Goal: Task Accomplishment & Management: Manage account settings

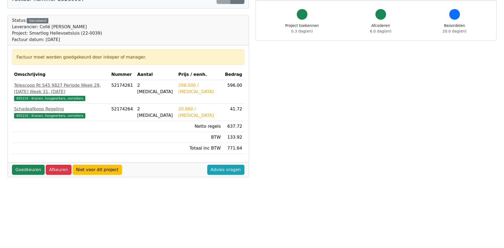
scroll to position [53, 0]
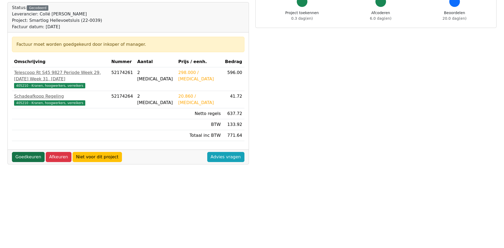
click at [28, 152] on link "Goedkeuren" at bounding box center [28, 157] width 33 height 10
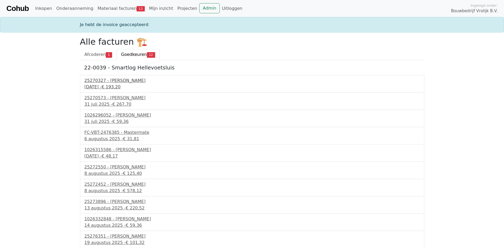
click at [109, 83] on div "25270327 - Collé Sittard Verhuur" at bounding box center [253, 80] width 336 height 6
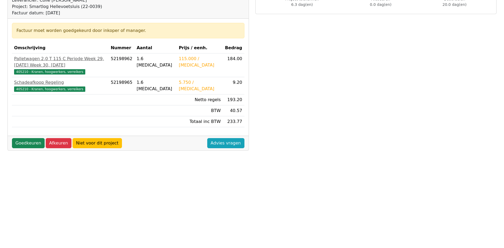
scroll to position [80, 0]
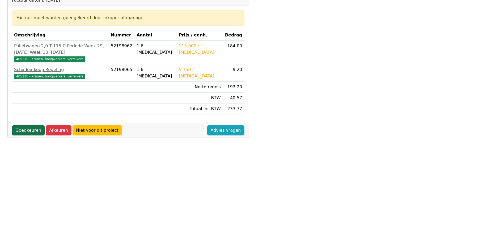
click at [34, 134] on link "Goedkeuren" at bounding box center [28, 130] width 33 height 10
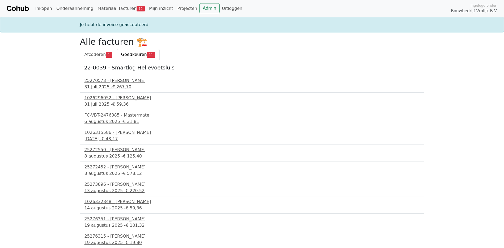
click at [105, 79] on div "25270573 - Collé Sittard Verhuur" at bounding box center [253, 80] width 336 height 6
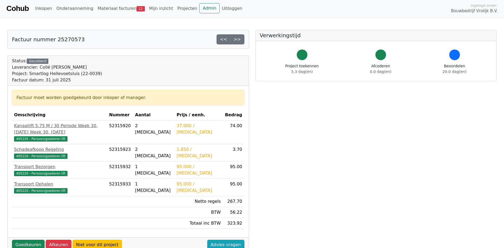
scroll to position [27, 0]
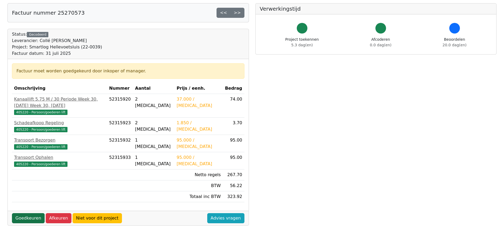
click at [26, 213] on link "Goedkeuren" at bounding box center [28, 218] width 33 height 10
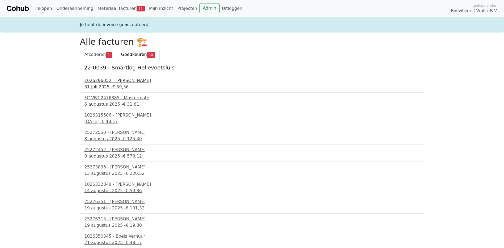
click at [99, 85] on div "31 juli 2025 - € 59,36" at bounding box center [253, 87] width 336 height 6
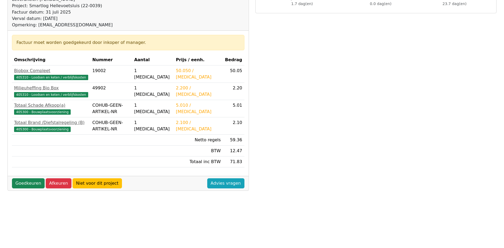
scroll to position [80, 0]
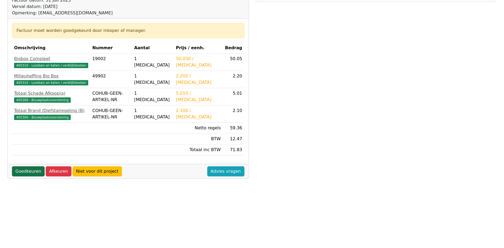
click at [32, 168] on link "Goedkeuren" at bounding box center [28, 171] width 33 height 10
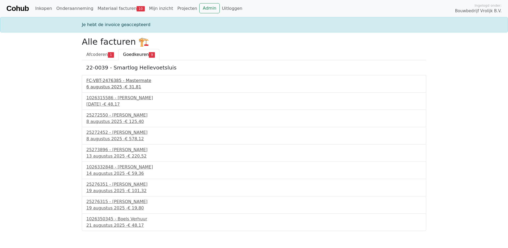
click at [113, 79] on div "FC-VBT-2476385 - Mastermate" at bounding box center [254, 80] width 336 height 6
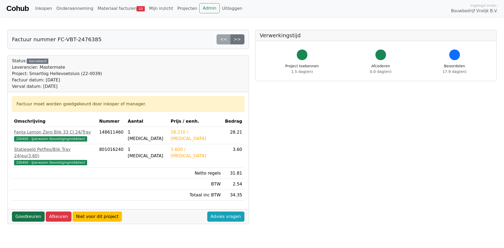
click at [34, 211] on link "Goedkeuren" at bounding box center [28, 216] width 33 height 10
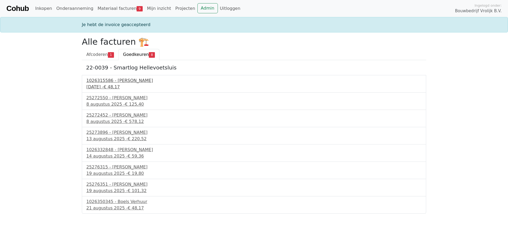
click at [124, 84] on div "7 augustus 2025 - € 48,17" at bounding box center [254, 87] width 336 height 6
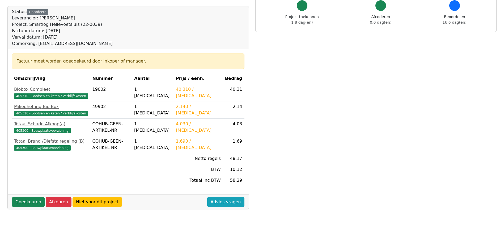
scroll to position [53, 0]
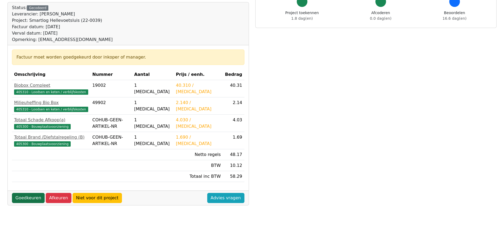
click at [32, 201] on link "Goedkeuren" at bounding box center [28, 198] width 33 height 10
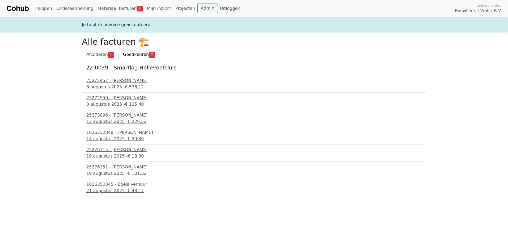
click at [131, 83] on div "25272452 - Collé Sittard Verhuur" at bounding box center [254, 80] width 336 height 6
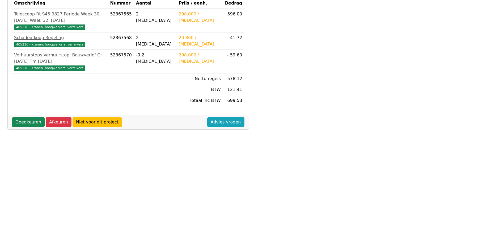
scroll to position [133, 0]
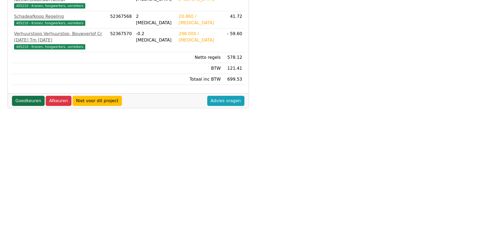
click at [25, 99] on link "Goedkeuren" at bounding box center [28, 101] width 33 height 10
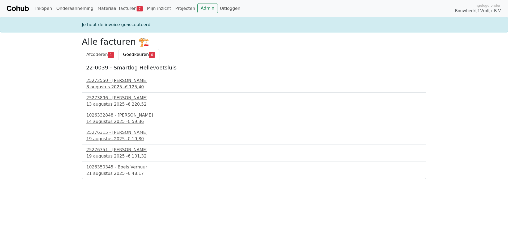
click at [102, 82] on div "25272550 - [PERSON_NAME]" at bounding box center [254, 80] width 336 height 6
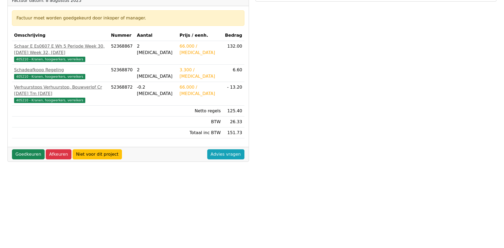
scroll to position [80, 0]
click at [30, 155] on link "Goedkeuren" at bounding box center [28, 154] width 33 height 10
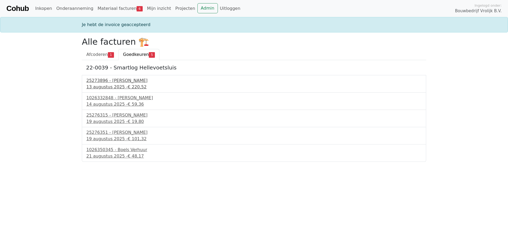
click at [111, 79] on div "25273896 - Collé Sittard Verhuur" at bounding box center [254, 80] width 336 height 6
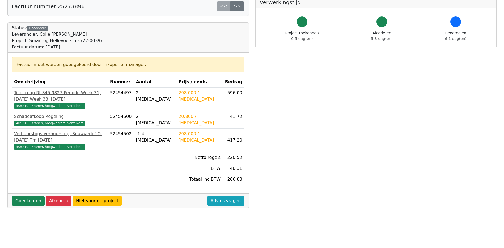
scroll to position [53, 0]
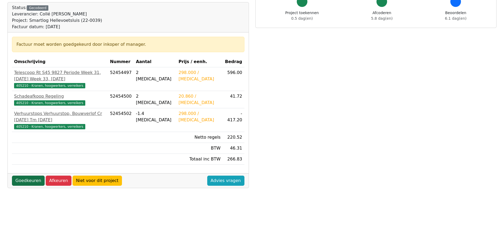
click at [28, 179] on link "Goedkeuren" at bounding box center [28, 180] width 33 height 10
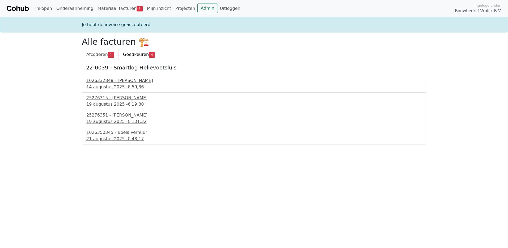
click at [115, 82] on div "1026332848 - [PERSON_NAME]" at bounding box center [254, 80] width 336 height 6
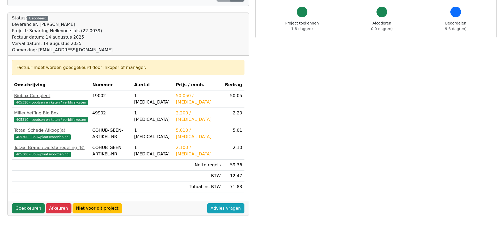
scroll to position [53, 0]
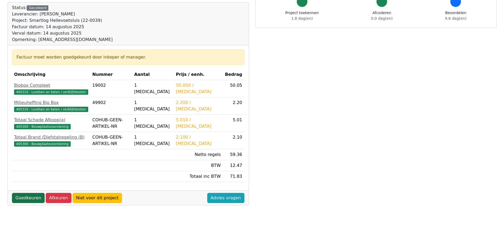
click at [28, 195] on link "Goedkeuren" at bounding box center [28, 198] width 33 height 10
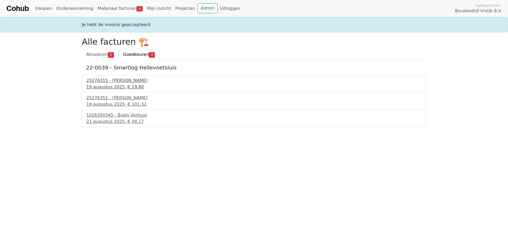
click at [114, 85] on div "[DATE] - € 19,80" at bounding box center [254, 87] width 336 height 6
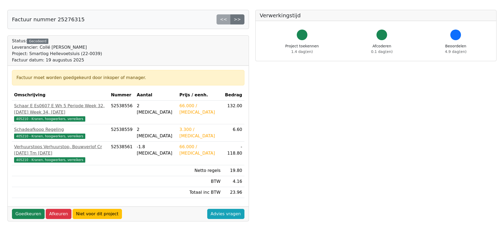
scroll to position [53, 0]
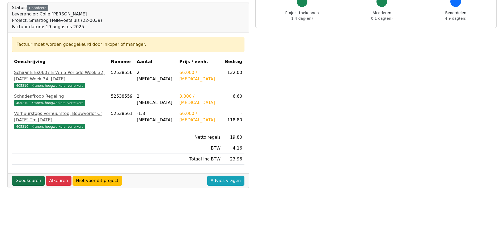
click at [28, 181] on link "Goedkeuren" at bounding box center [28, 180] width 33 height 10
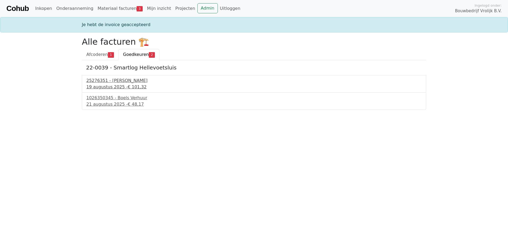
click at [126, 82] on div "25276351 - Collé Sittard Verhuur" at bounding box center [254, 80] width 336 height 6
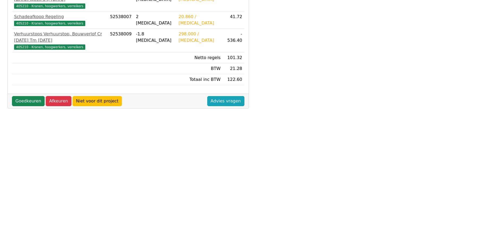
scroll to position [133, 0]
click at [35, 99] on link "Goedkeuren" at bounding box center [28, 101] width 33 height 10
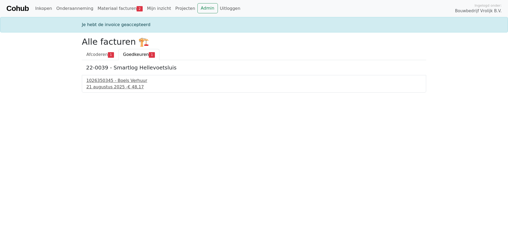
click at [112, 81] on div "1026350345 - Boels Verhuur" at bounding box center [254, 80] width 336 height 6
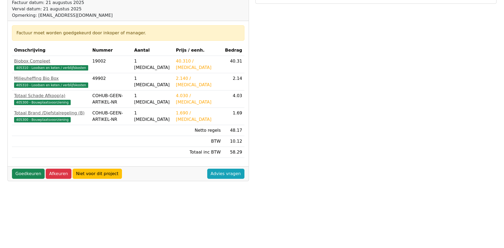
scroll to position [80, 0]
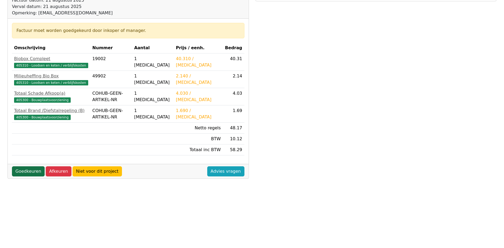
click at [30, 171] on link "Goedkeuren" at bounding box center [28, 171] width 33 height 10
